Goal: Task Accomplishment & Management: Use online tool/utility

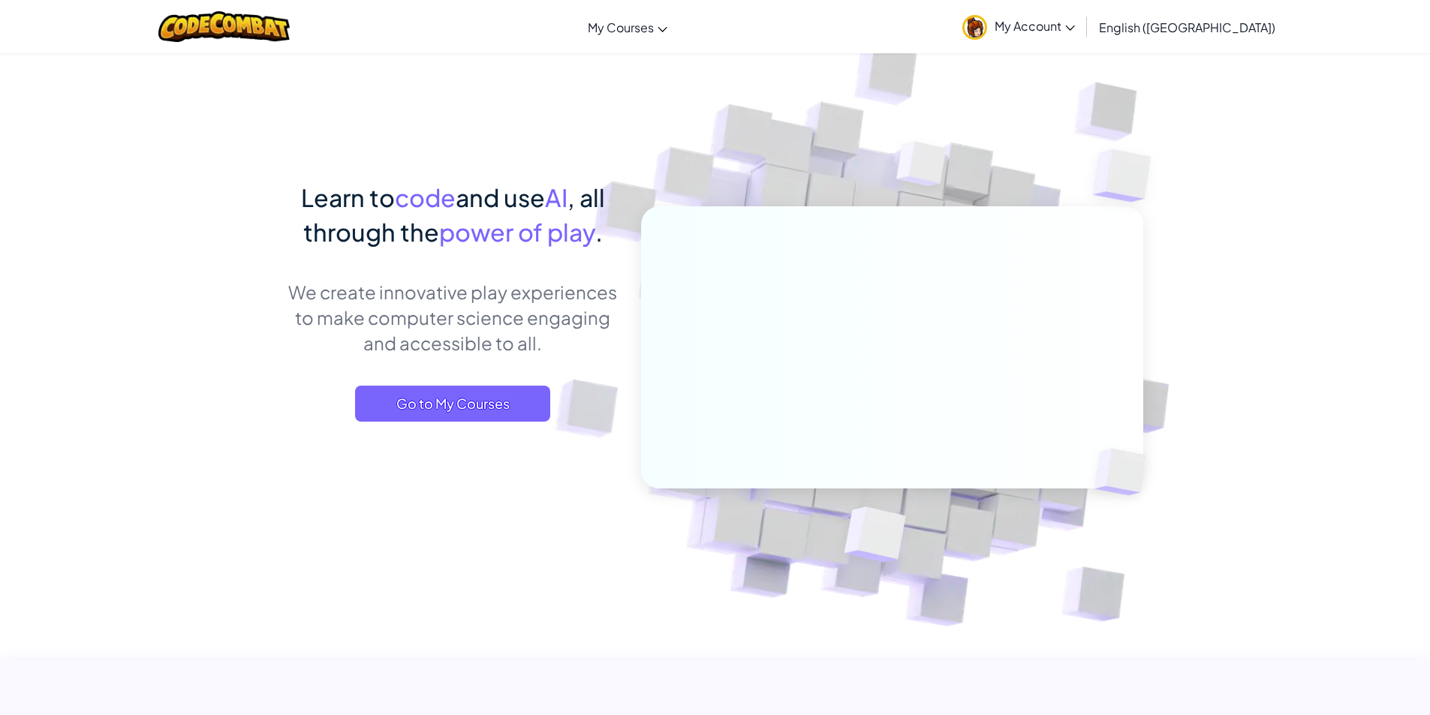
click at [441, 374] on div "Learn to code and use AI , all through the power of play . We create innovative…" at bounding box center [452, 316] width 331 height 272
click at [440, 390] on span "Go to My Courses" at bounding box center [452, 404] width 195 height 36
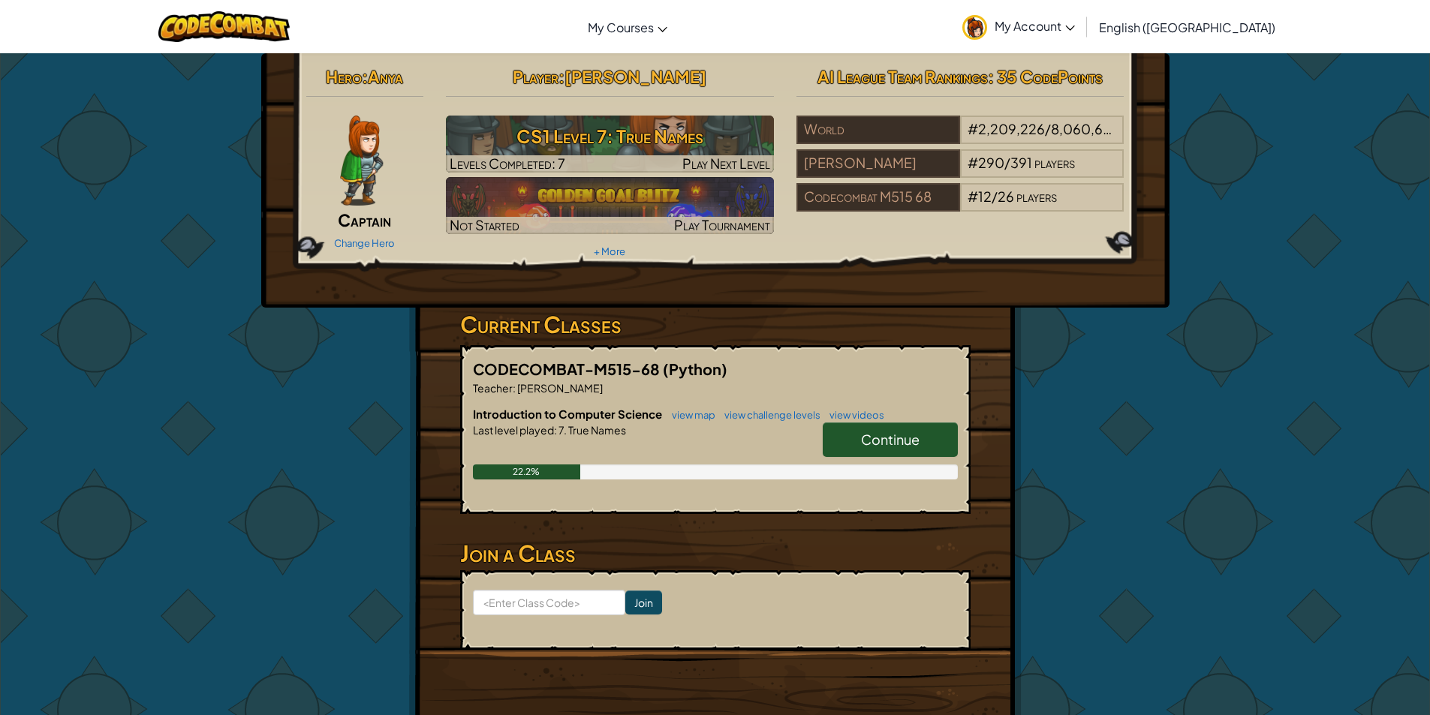
click at [917, 438] on span "Continue" at bounding box center [890, 439] width 59 height 17
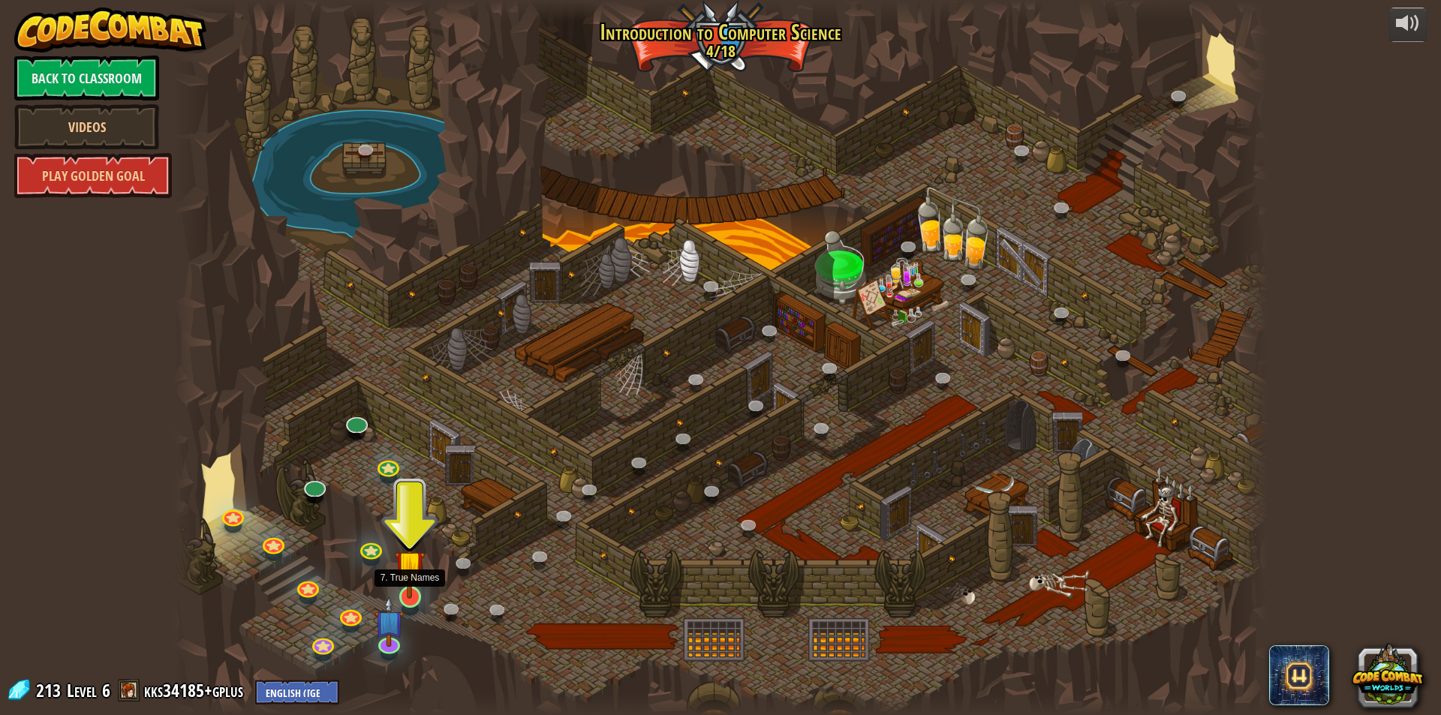
click at [411, 582] on img at bounding box center [409, 565] width 29 height 68
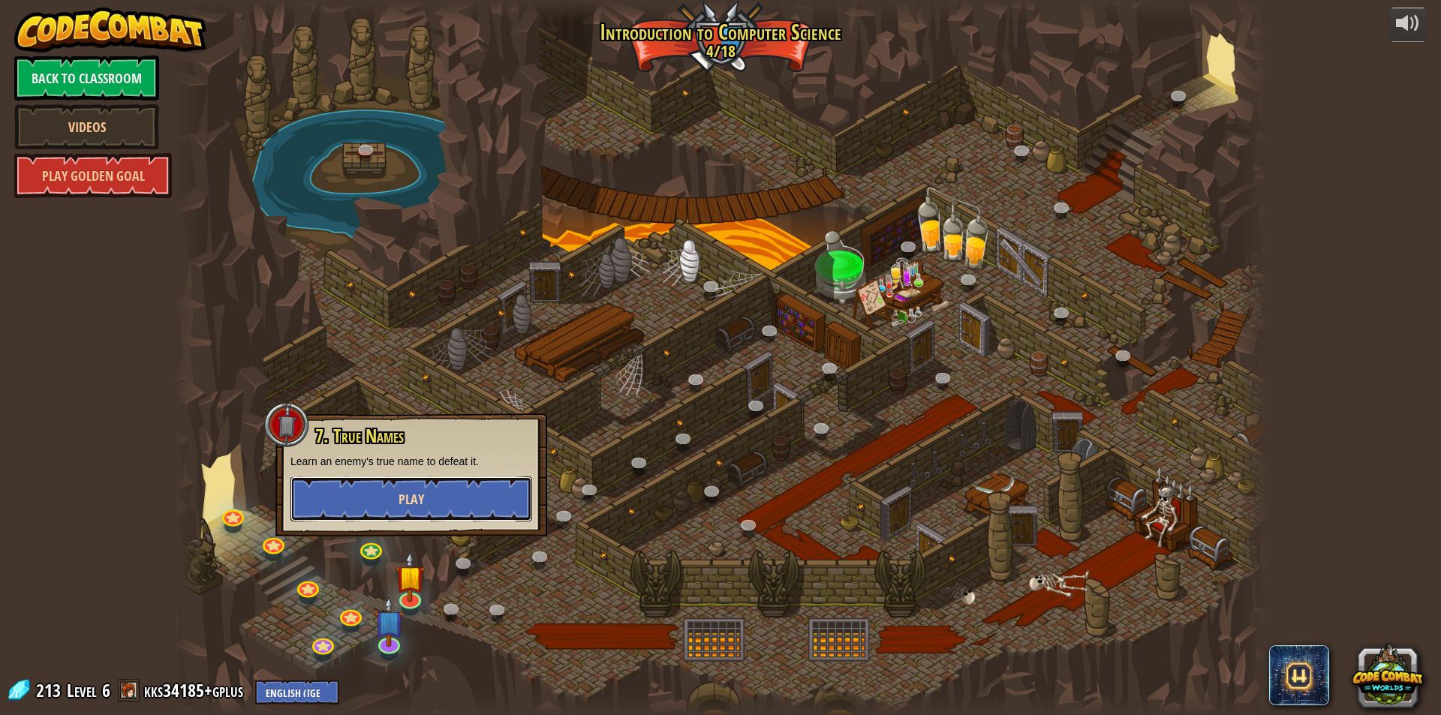
click at [477, 505] on button "Play" at bounding box center [411, 499] width 242 height 45
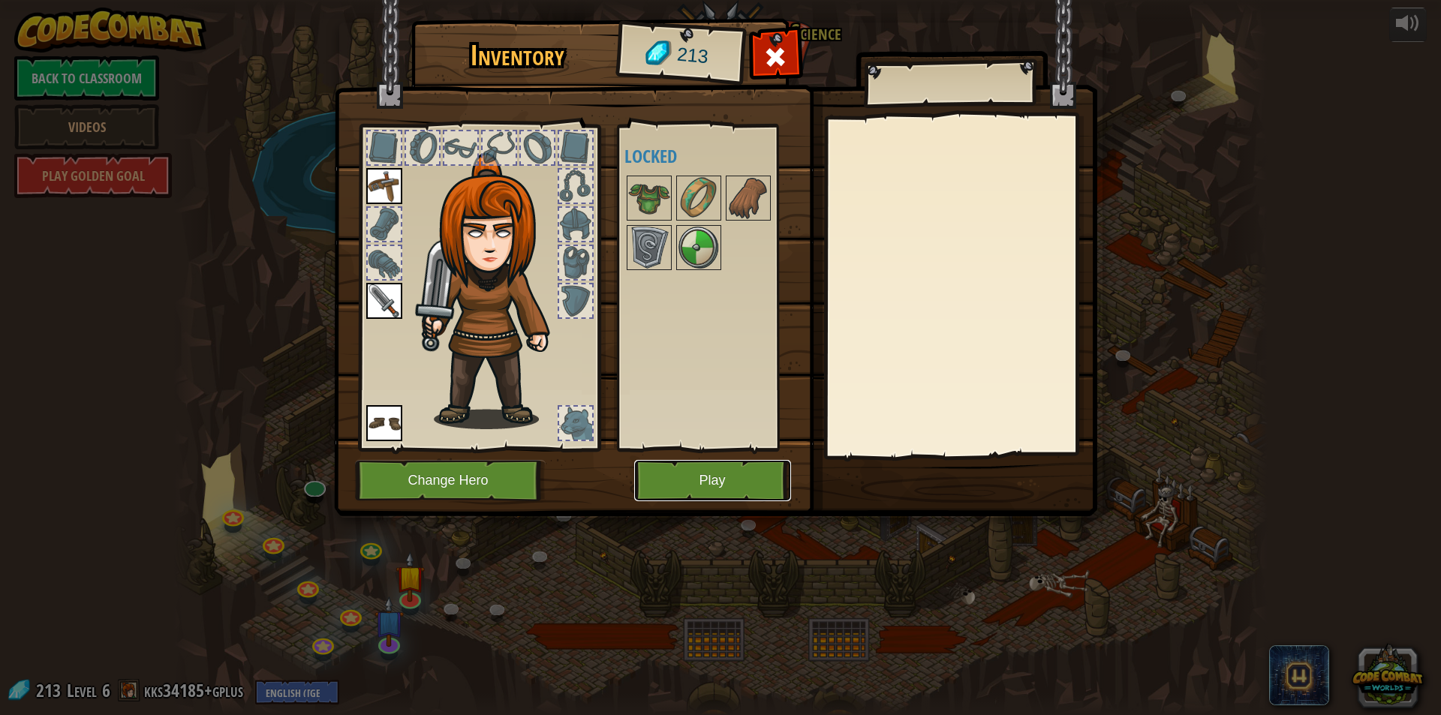
click at [711, 476] on button "Play" at bounding box center [712, 480] width 157 height 41
